Goal: Task Accomplishment & Management: Use online tool/utility

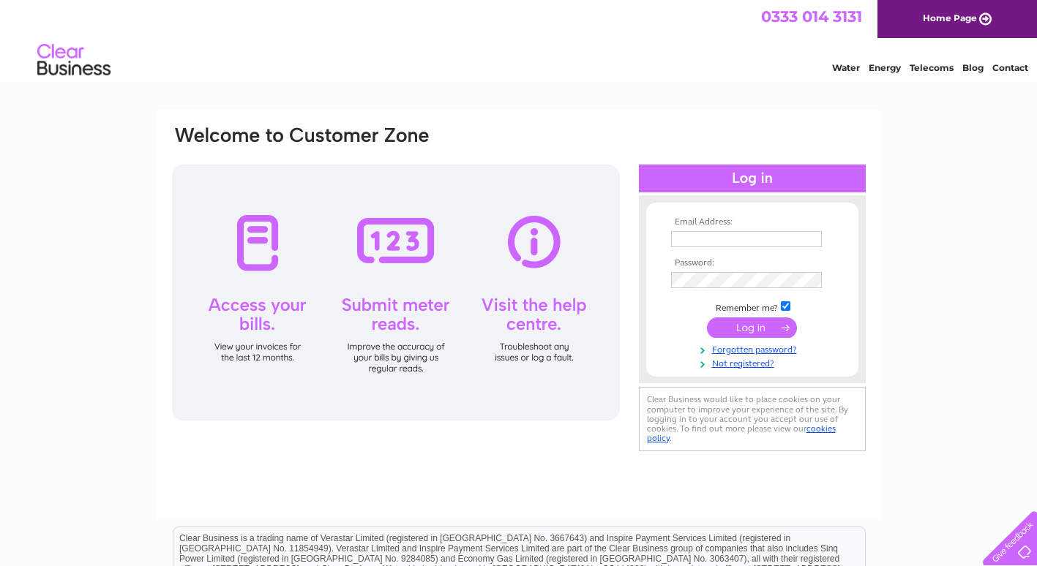
type input "eva.kdy@outlook.com"
click at [755, 326] on input "submit" at bounding box center [752, 328] width 90 height 20
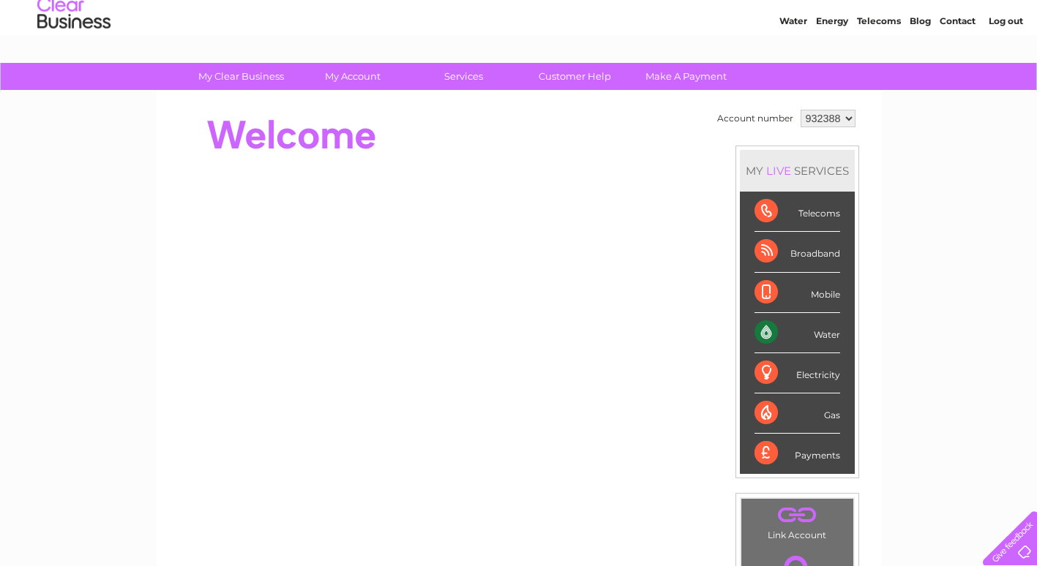
scroll to position [73, 0]
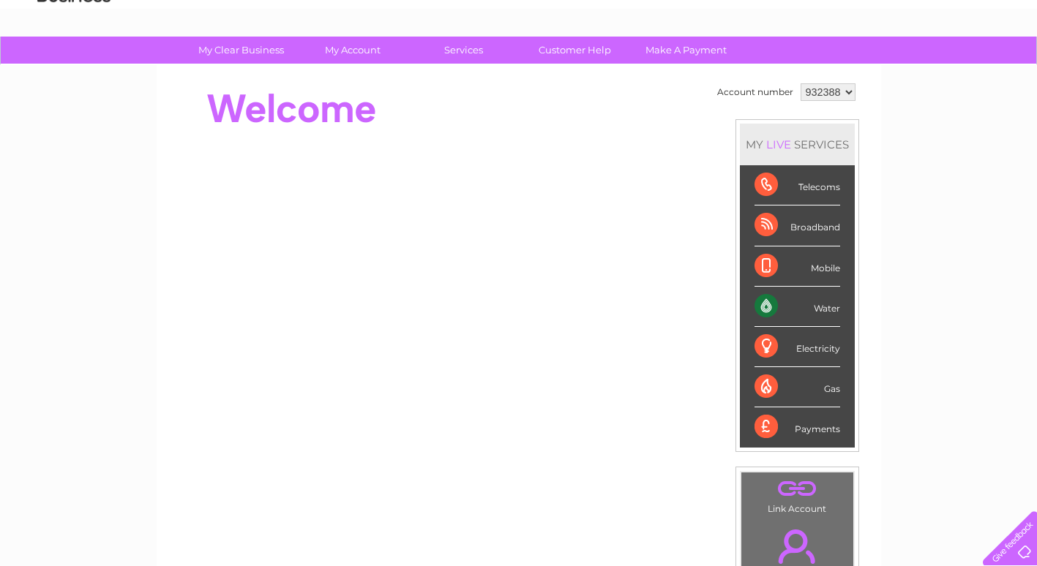
click at [826, 311] on div "Water" at bounding box center [798, 307] width 86 height 40
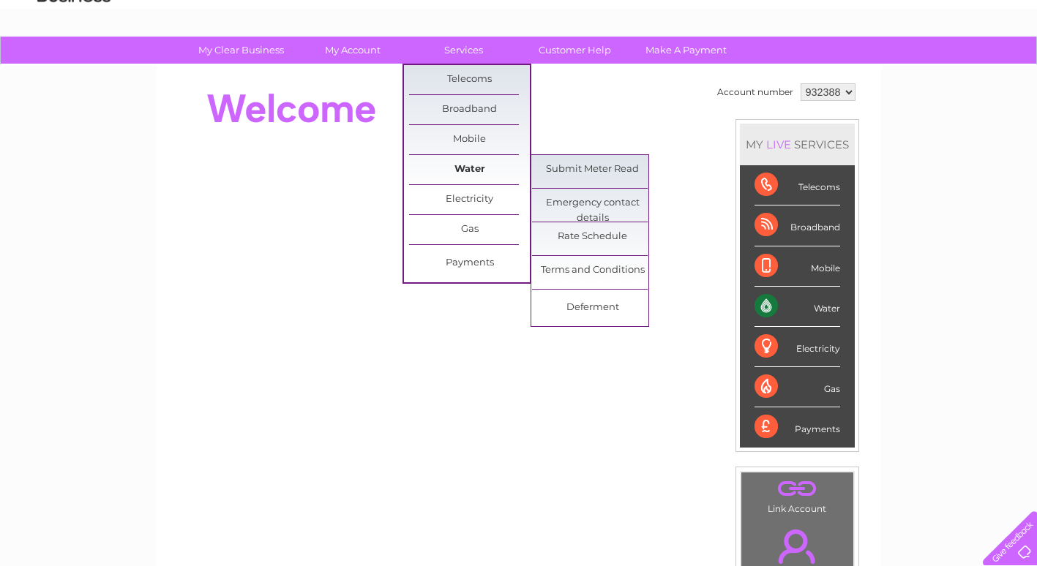
click at [473, 167] on link "Water" at bounding box center [469, 169] width 121 height 29
click at [624, 168] on link "Submit Meter Read" at bounding box center [592, 169] width 121 height 29
click at [622, 171] on link "Submit Meter Read" at bounding box center [592, 169] width 121 height 29
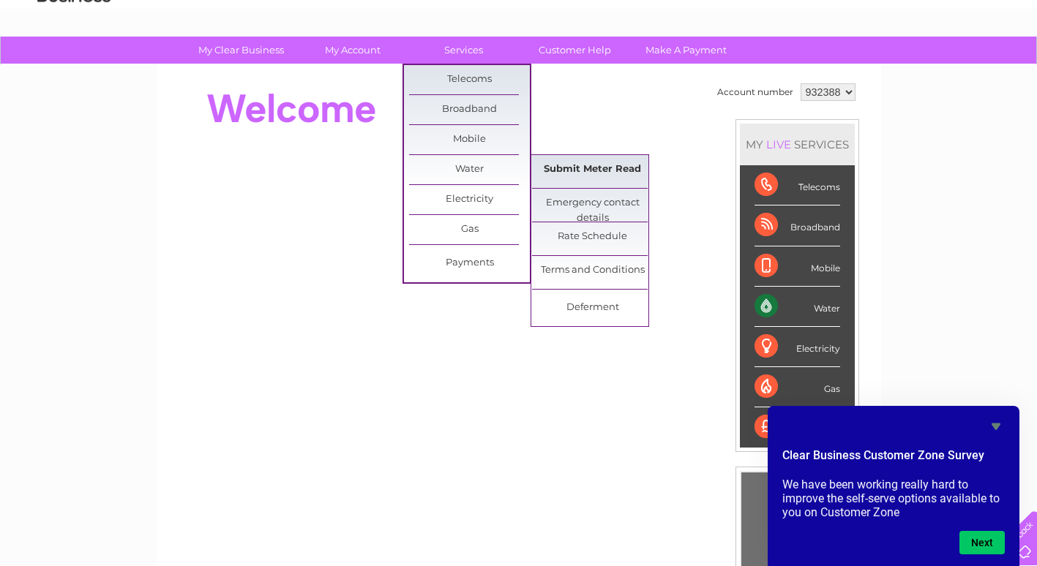
click at [606, 168] on link "Submit Meter Read" at bounding box center [592, 169] width 121 height 29
click at [602, 170] on link "Submit Meter Read" at bounding box center [592, 169] width 121 height 29
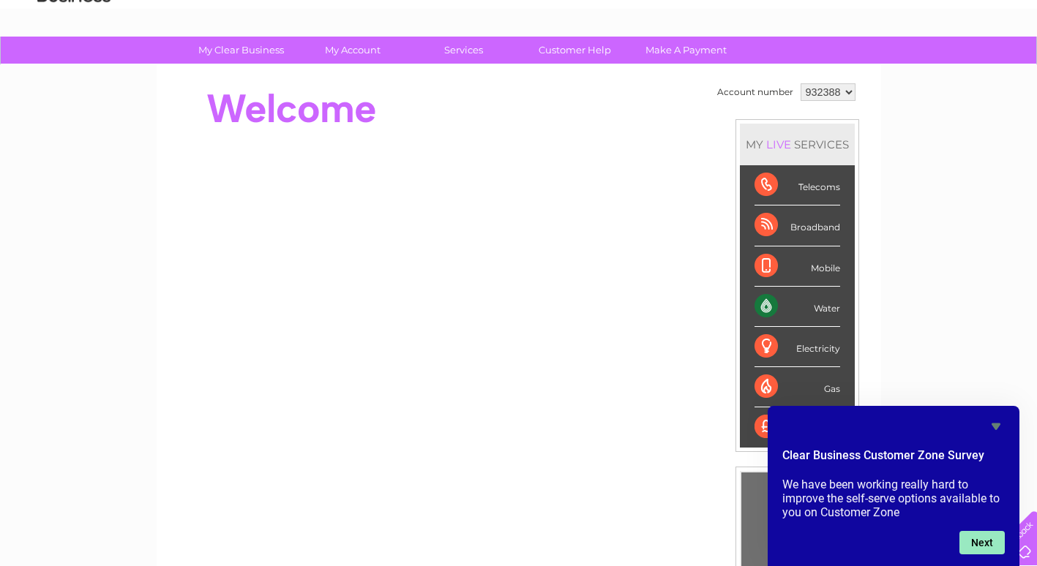
click at [988, 545] on button "Next" at bounding box center [981, 542] width 45 height 23
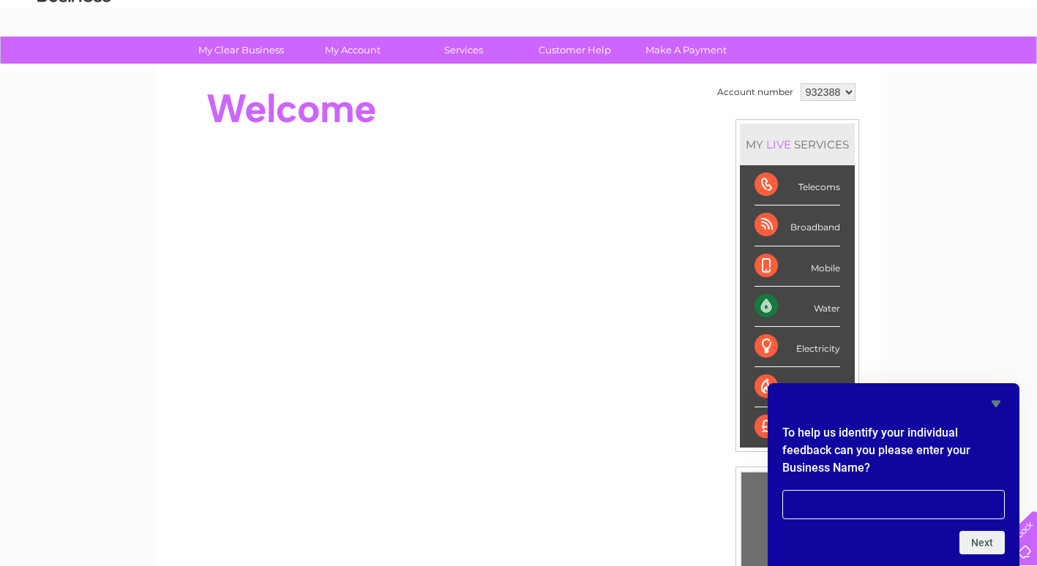
click at [998, 404] on icon "Hide survey" at bounding box center [996, 404] width 9 height 7
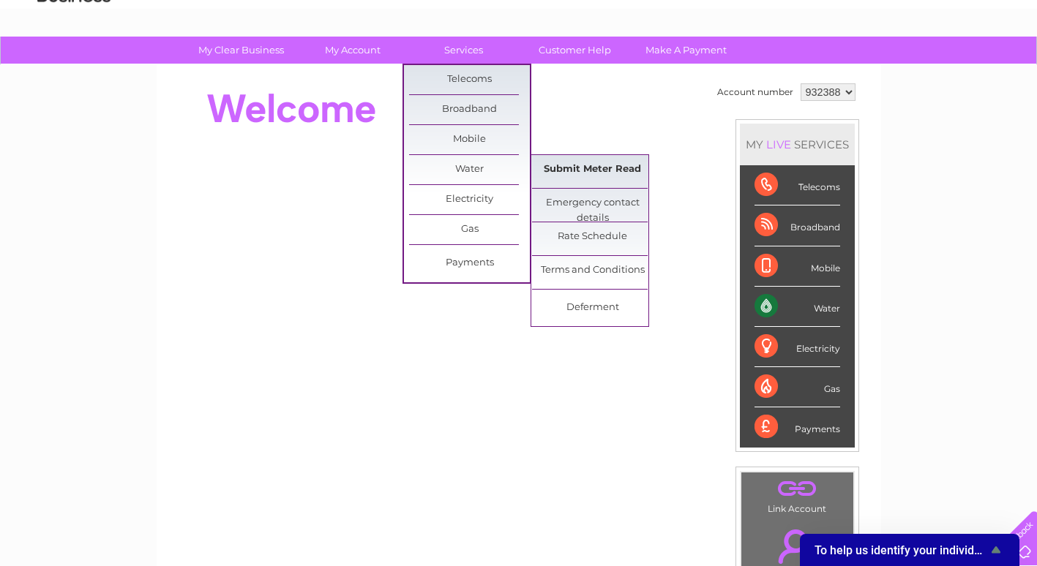
click at [588, 168] on link "Submit Meter Read" at bounding box center [592, 169] width 121 height 29
click at [617, 171] on link "Submit Meter Read" at bounding box center [592, 169] width 121 height 29
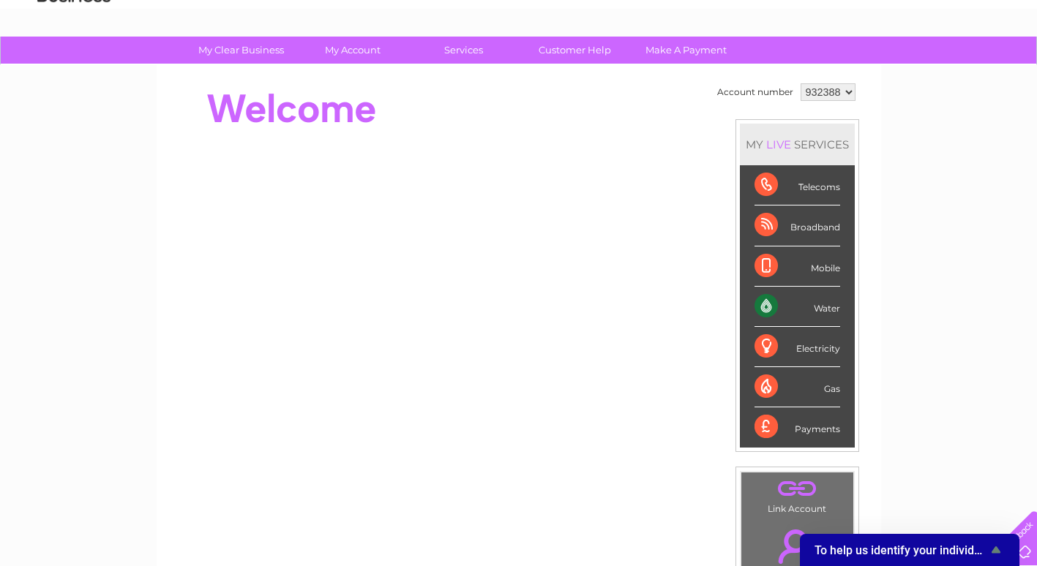
click at [996, 550] on icon "Show survey - To help us identify your individual feedback can you please enter…" at bounding box center [996, 550] width 9 height 7
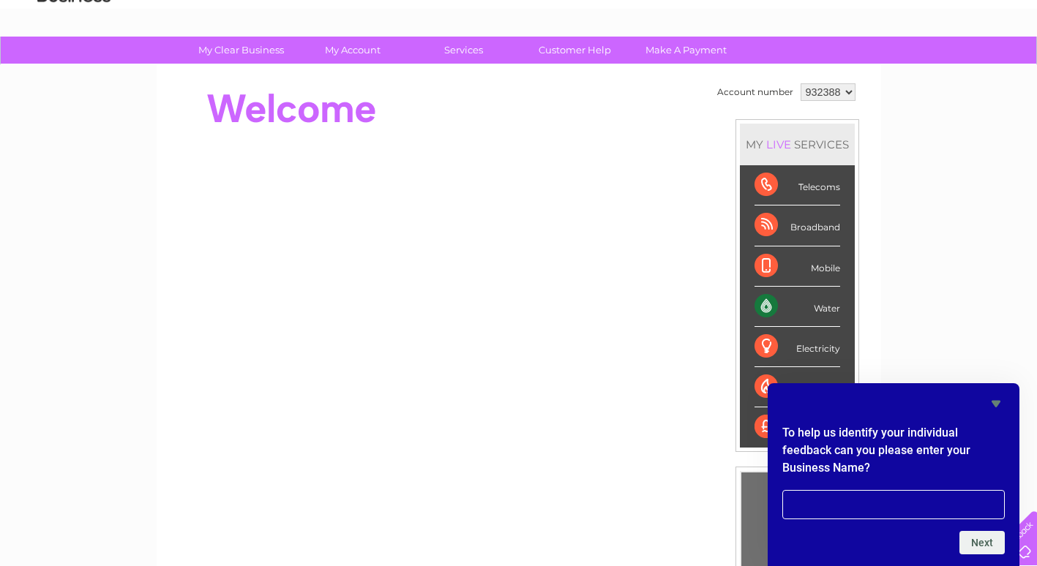
click at [996, 403] on icon "Hide survey" at bounding box center [996, 404] width 9 height 7
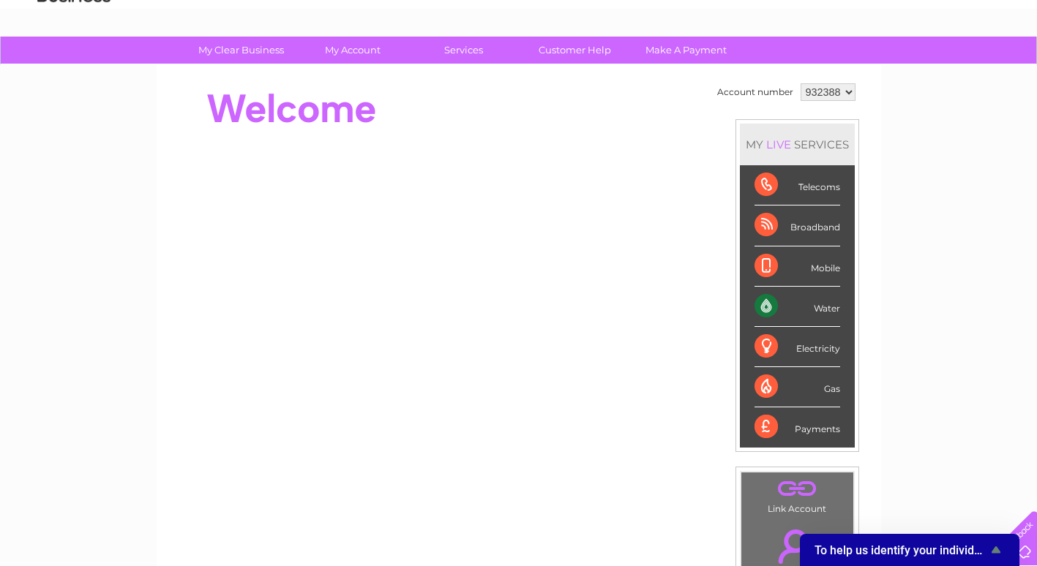
click at [996, 552] on icon "Show survey - To help us identify your individual feedback can you please enter…" at bounding box center [996, 550] width 9 height 7
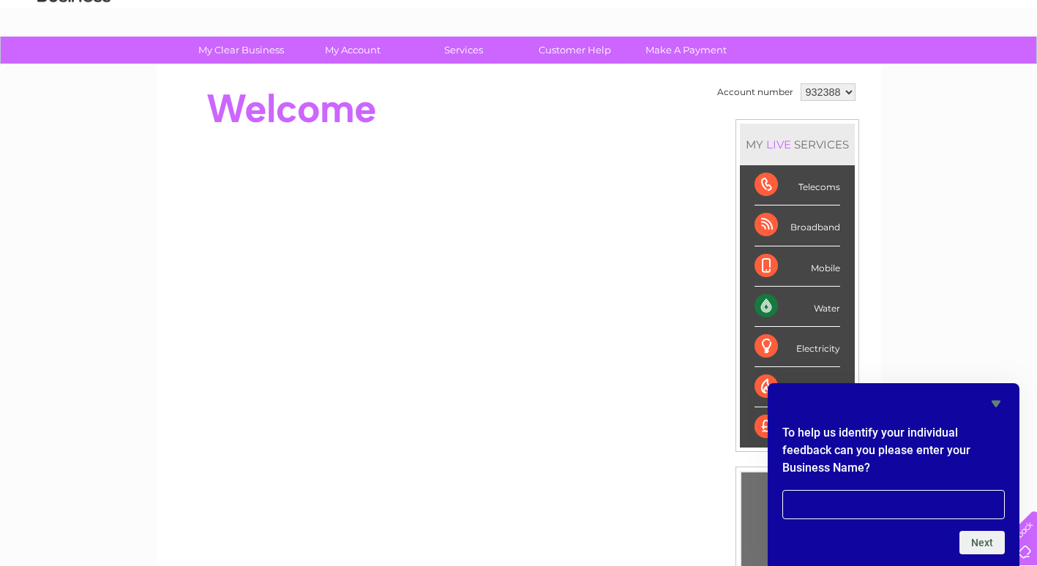
click at [996, 407] on icon "Hide survey" at bounding box center [996, 404] width 9 height 7
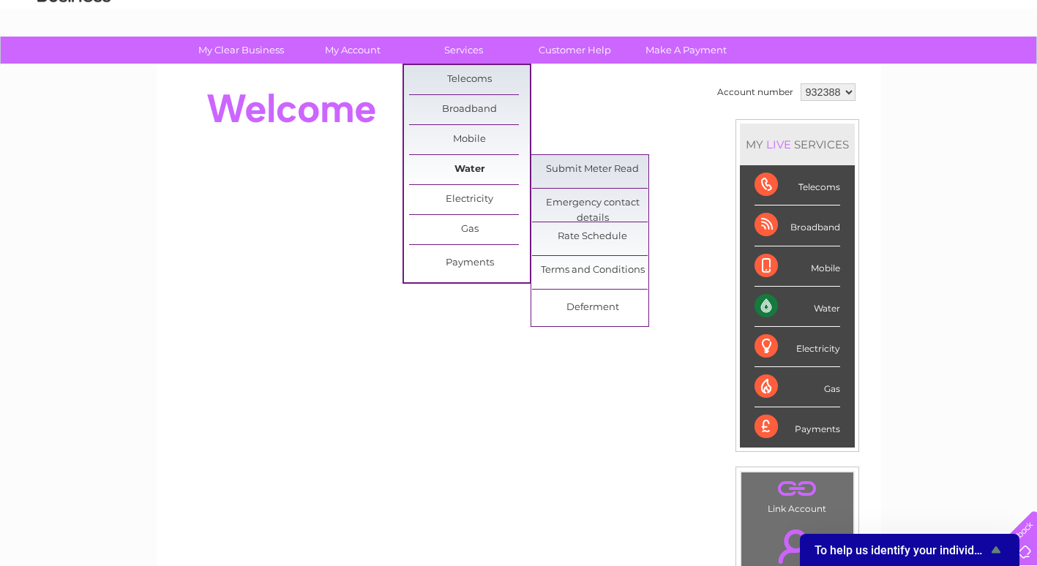
click at [462, 171] on link "Water" at bounding box center [469, 169] width 121 height 29
click at [580, 171] on link "Submit Meter Read" at bounding box center [592, 169] width 121 height 29
click at [591, 166] on link "Submit Meter Read" at bounding box center [592, 169] width 121 height 29
click at [592, 164] on link "Submit Meter Read" at bounding box center [592, 169] width 121 height 29
click at [607, 166] on link "Submit Meter Read" at bounding box center [592, 169] width 121 height 29
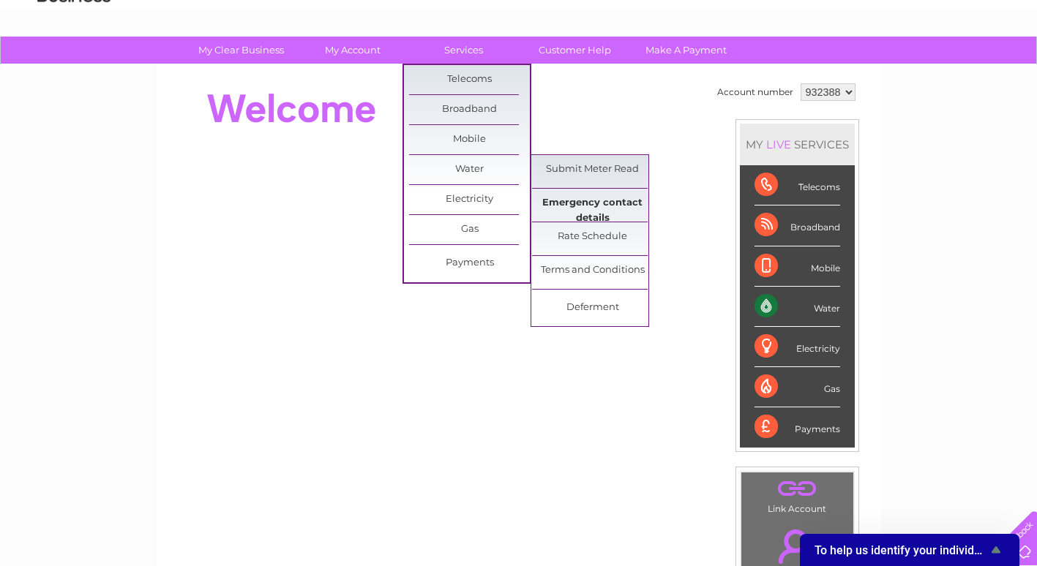
click at [599, 205] on link "Emergency contact details" at bounding box center [592, 203] width 121 height 29
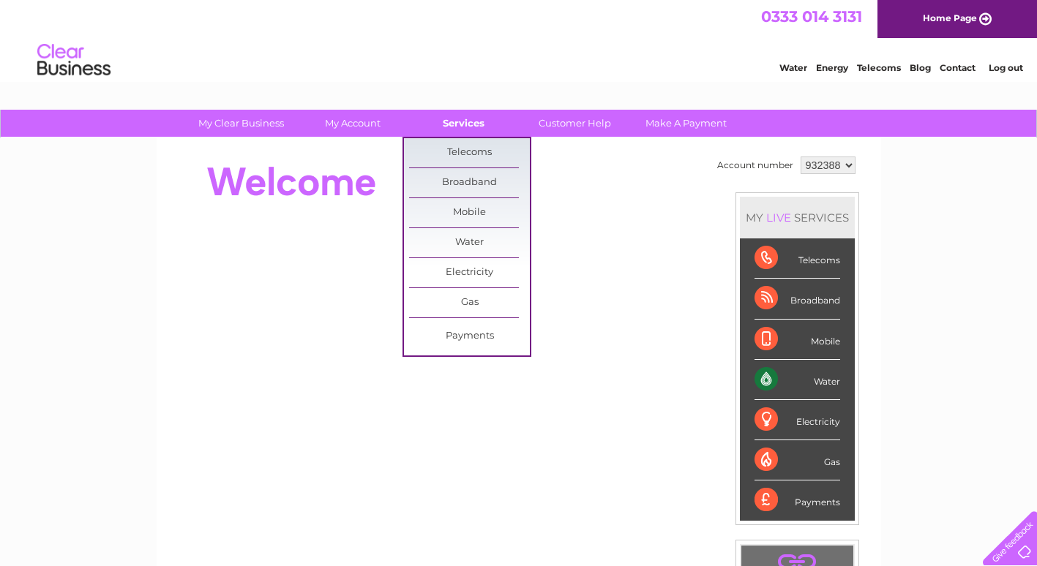
click at [462, 123] on link "Services" at bounding box center [463, 123] width 121 height 27
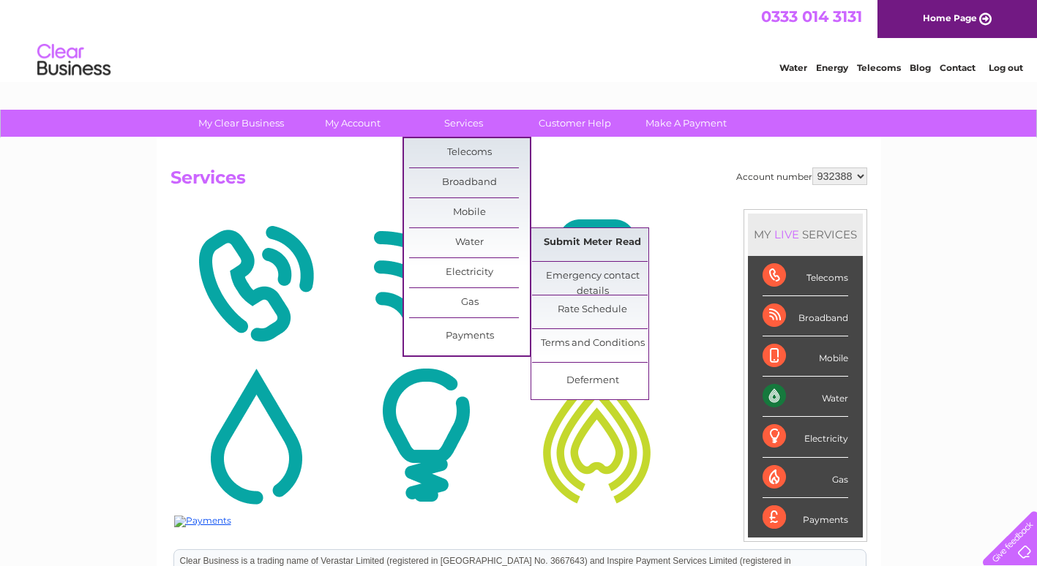
click at [584, 242] on link "Submit Meter Read" at bounding box center [592, 242] width 121 height 29
click at [585, 242] on link "Submit Meter Read" at bounding box center [592, 242] width 121 height 29
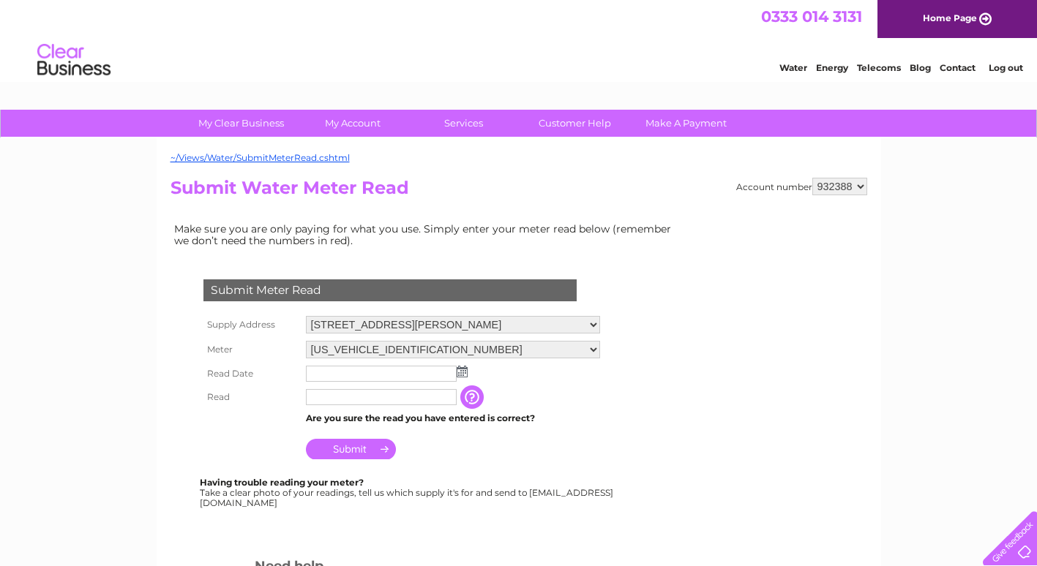
click at [461, 375] on img at bounding box center [462, 372] width 11 height 12
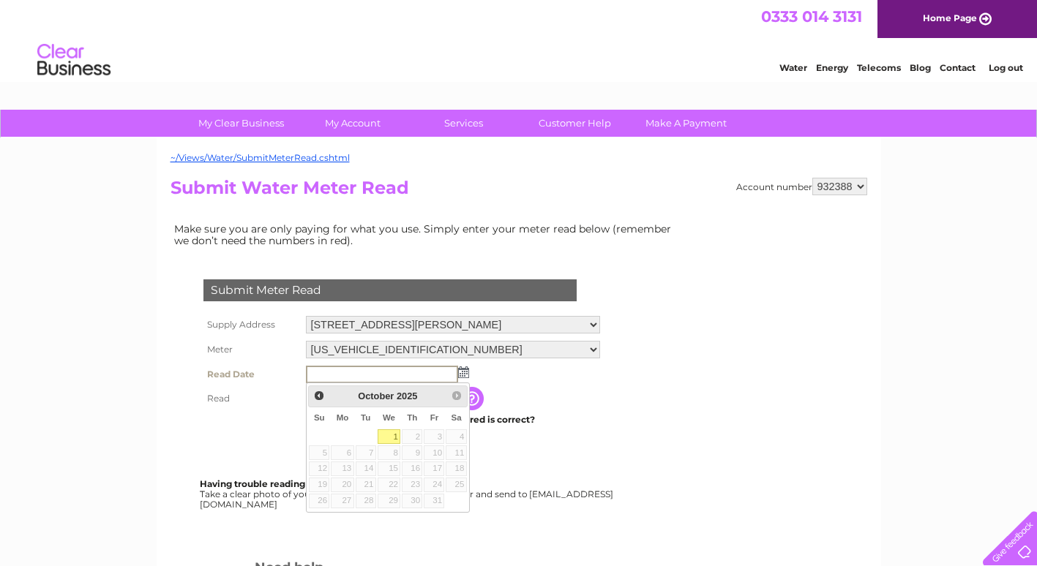
click at [386, 437] on link "1" at bounding box center [389, 437] width 23 height 15
type input "2025/10/01"
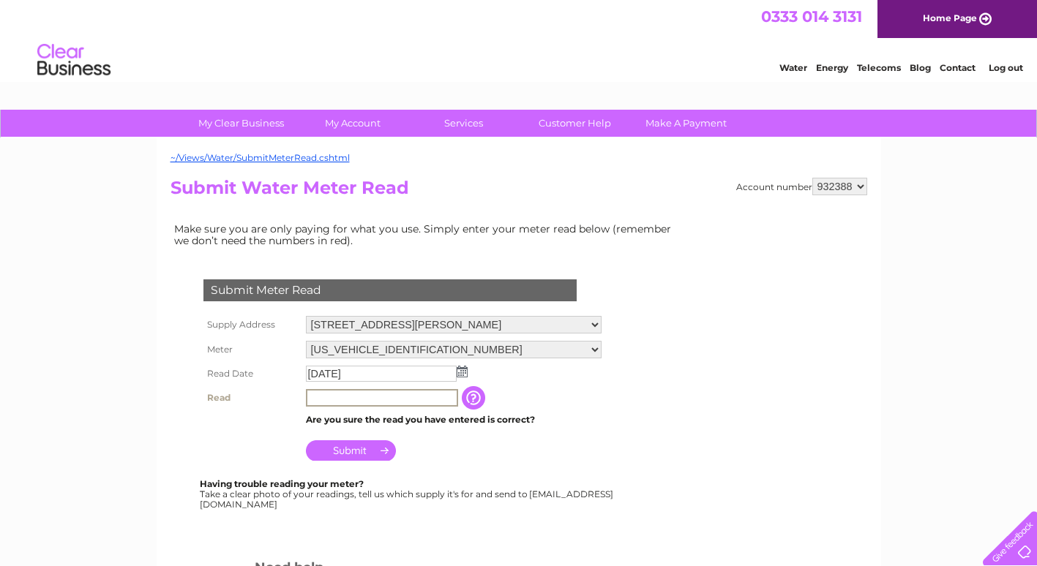
click at [312, 400] on input "text" at bounding box center [382, 398] width 152 height 18
type input "00339"
click at [383, 452] on input "Submit" at bounding box center [351, 449] width 90 height 20
